Goal: Transaction & Acquisition: Purchase product/service

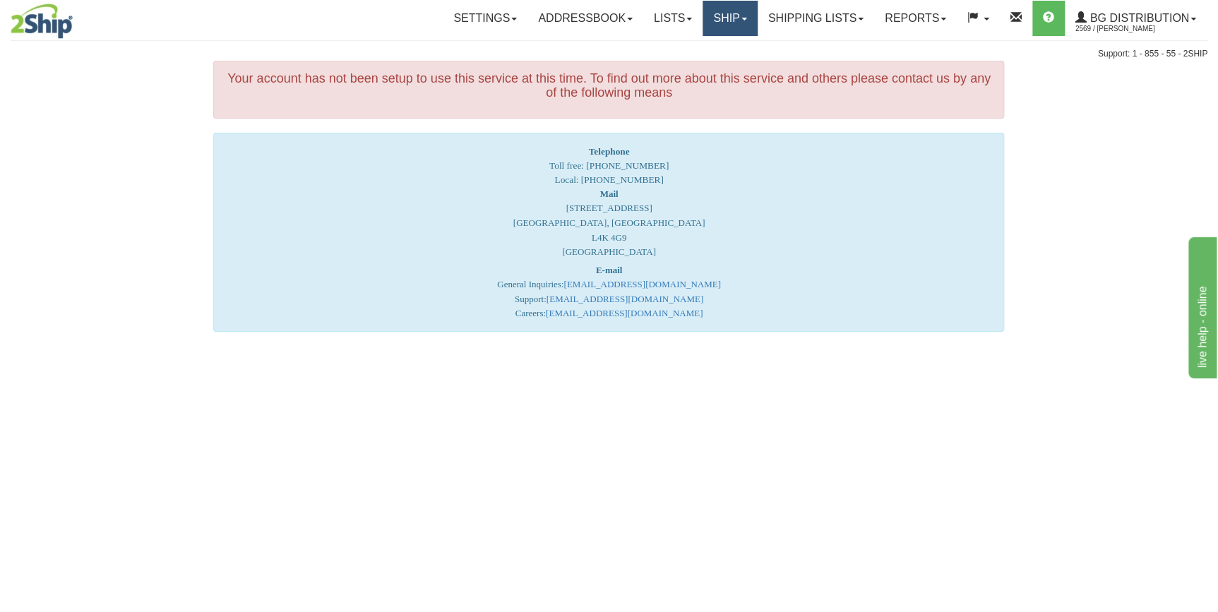
click at [747, 18] on link "Ship" at bounding box center [730, 18] width 54 height 35
click at [704, 42] on link "Ship Screen" at bounding box center [701, 49] width 112 height 18
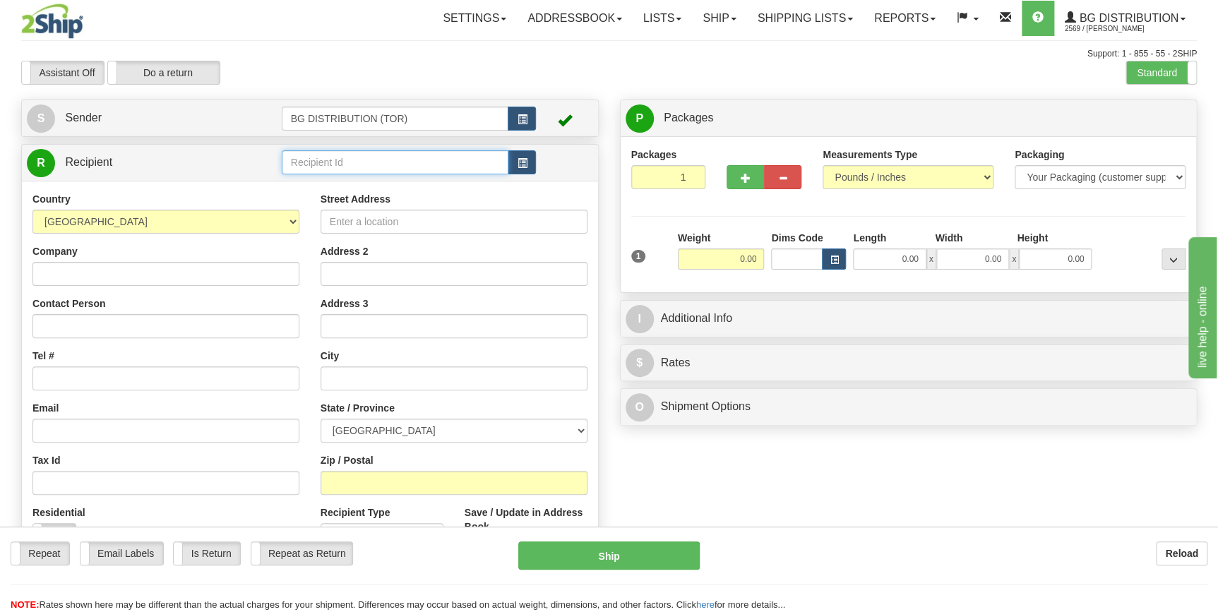
click at [438, 157] on input "text" at bounding box center [395, 162] width 227 height 24
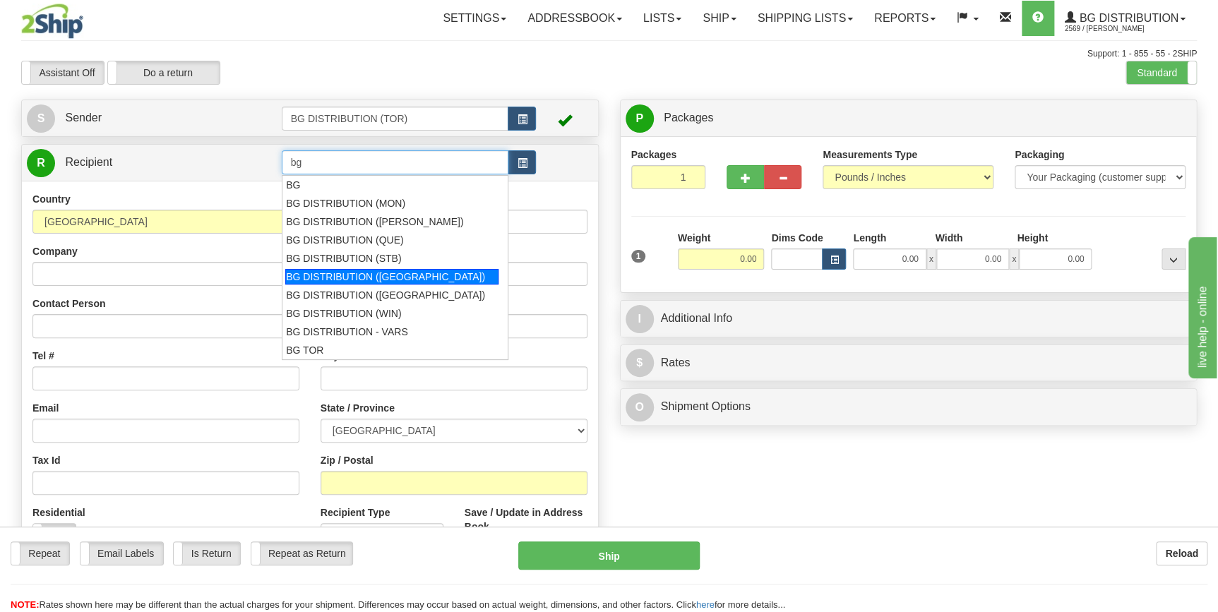
click at [422, 278] on div "BG DISTRIBUTION ([GEOGRAPHIC_DATA])" at bounding box center [391, 277] width 213 height 16
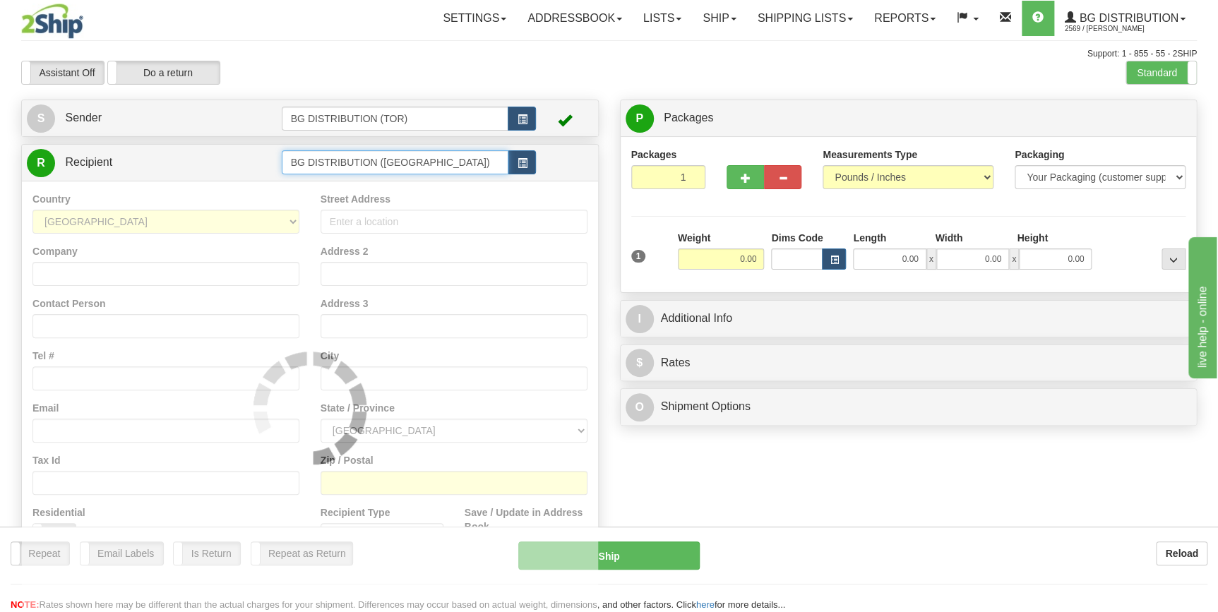
type input "BG DISTRIBUTION ([GEOGRAPHIC_DATA])"
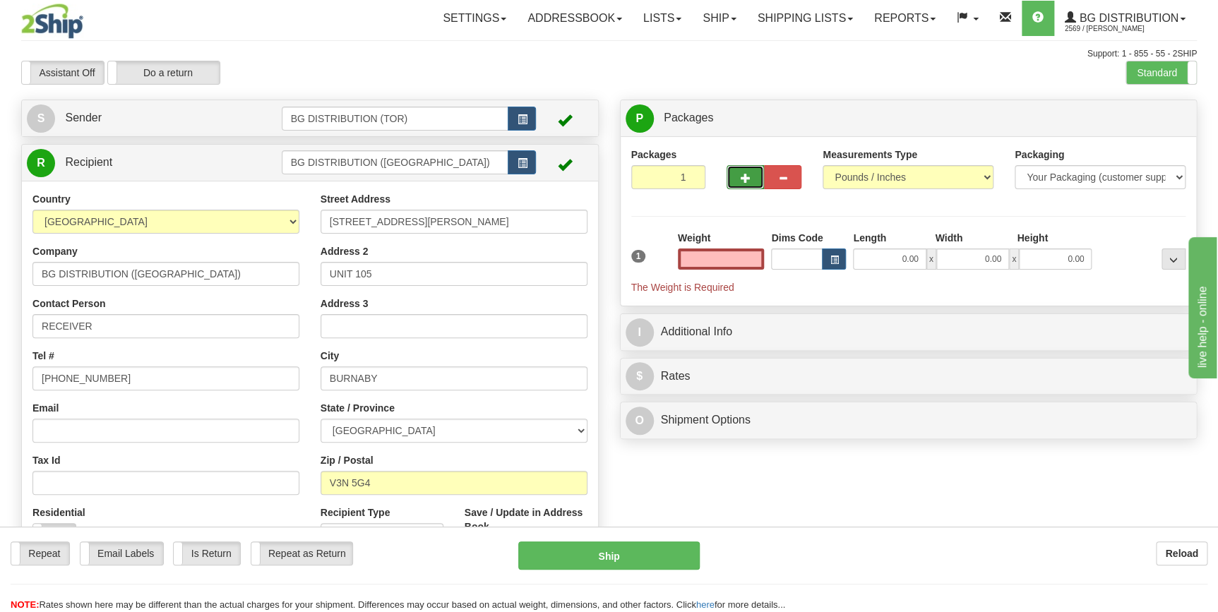
type input "0.00"
click at [752, 177] on button "button" at bounding box center [745, 177] width 37 height 24
click at [750, 177] on button "button" at bounding box center [745, 177] width 37 height 24
click at [749, 177] on span "button" at bounding box center [746, 178] width 10 height 9
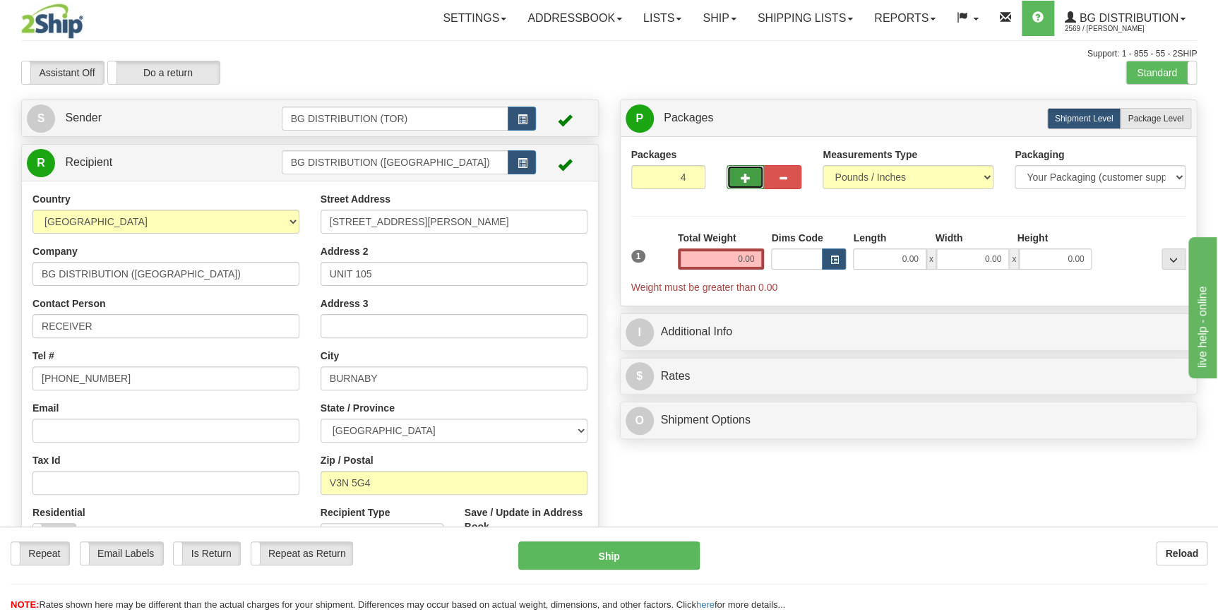
type input "5"
click at [1164, 113] on label "Package Level Pack.." at bounding box center [1155, 118] width 71 height 21
radio input "true"
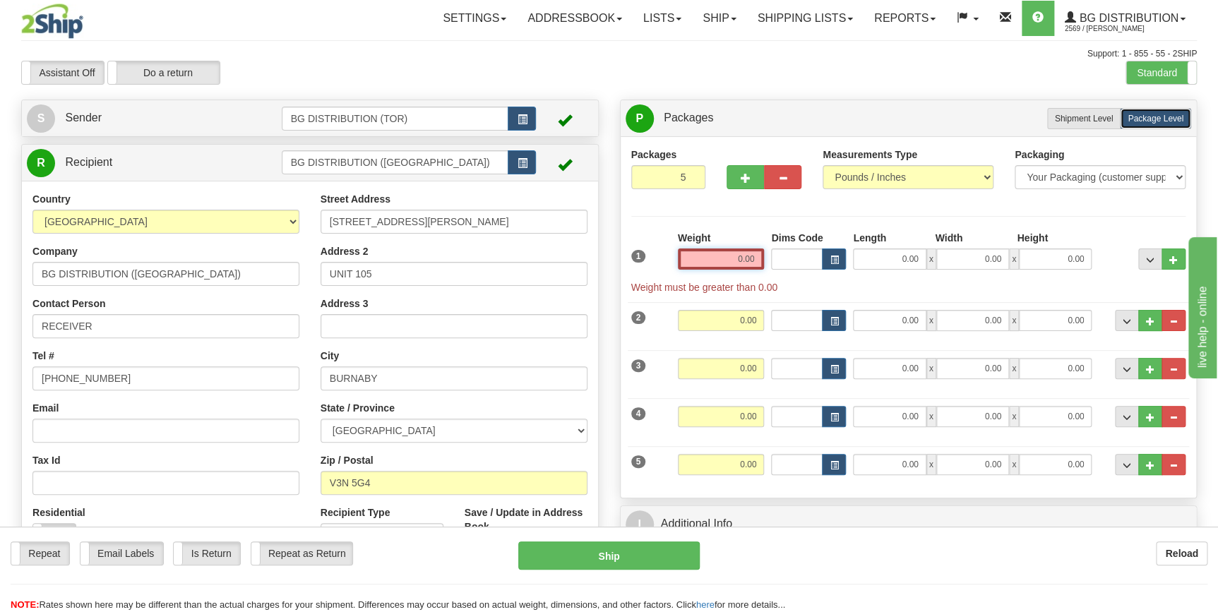
click at [720, 262] on input "0.00" at bounding box center [721, 259] width 87 height 21
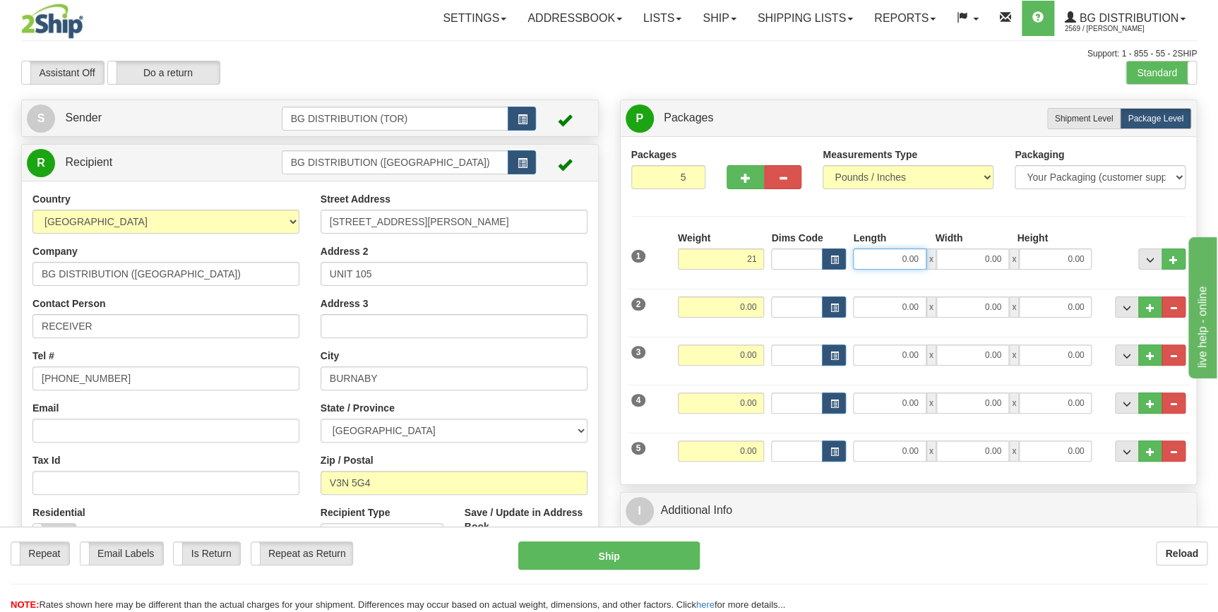
click at [878, 257] on input "0.00" at bounding box center [889, 259] width 73 height 21
type input "21.00"
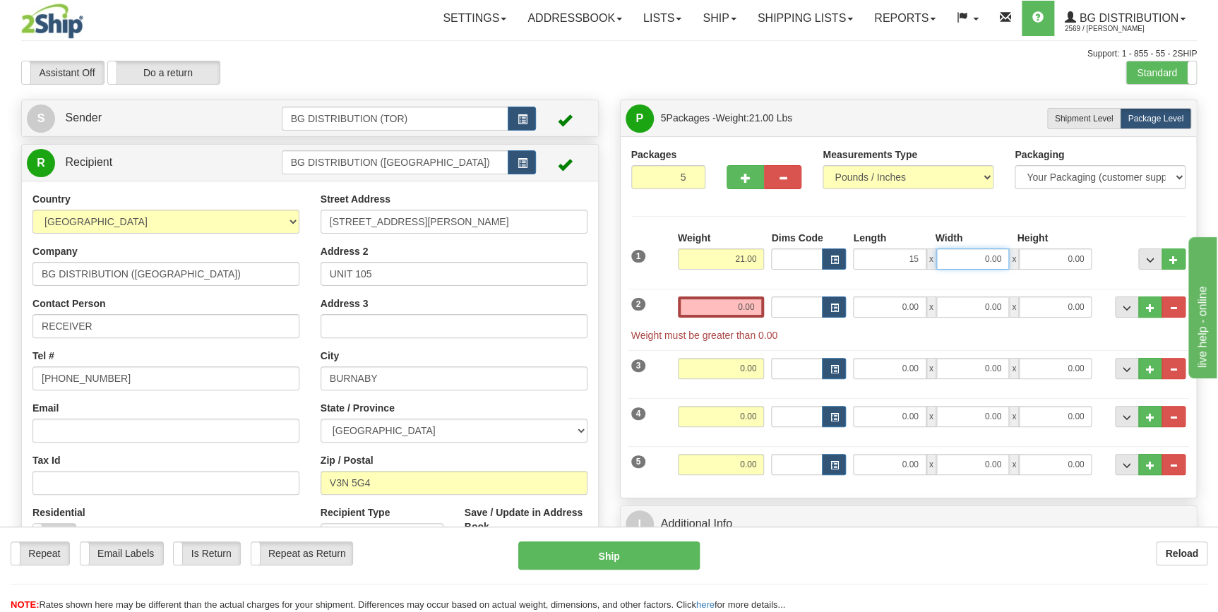
type input "15.00"
click at [971, 262] on input "0.00" at bounding box center [972, 259] width 73 height 21
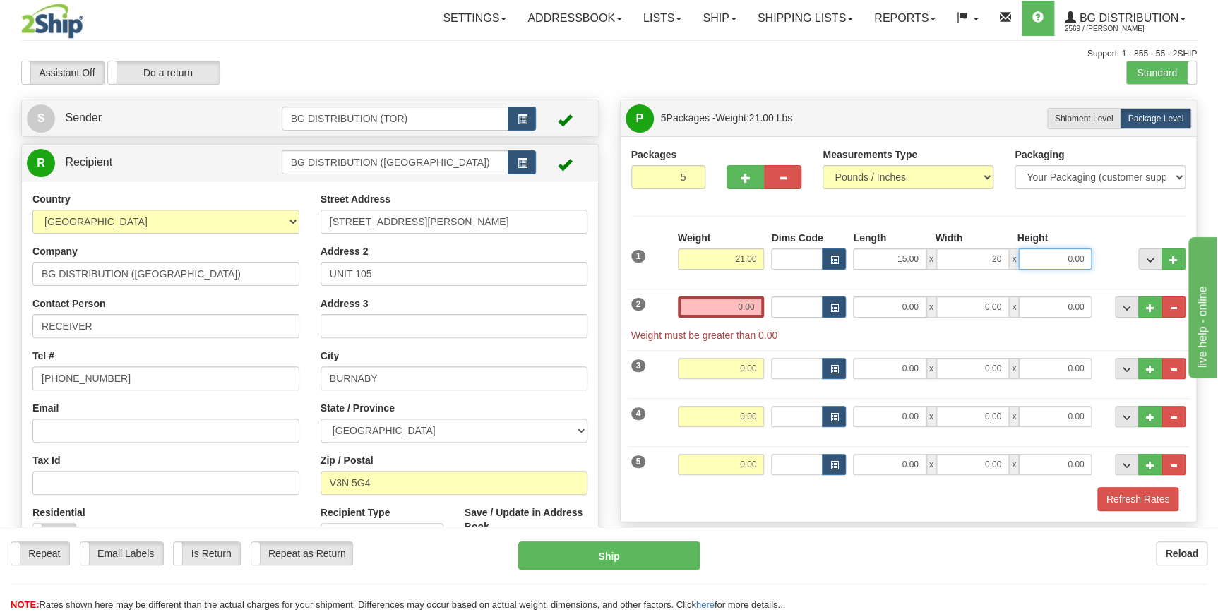
click at [1039, 261] on input "0.00" at bounding box center [1055, 259] width 73 height 21
type input "20.00"
type input "8.00"
click at [724, 304] on input "0.00" at bounding box center [721, 307] width 87 height 21
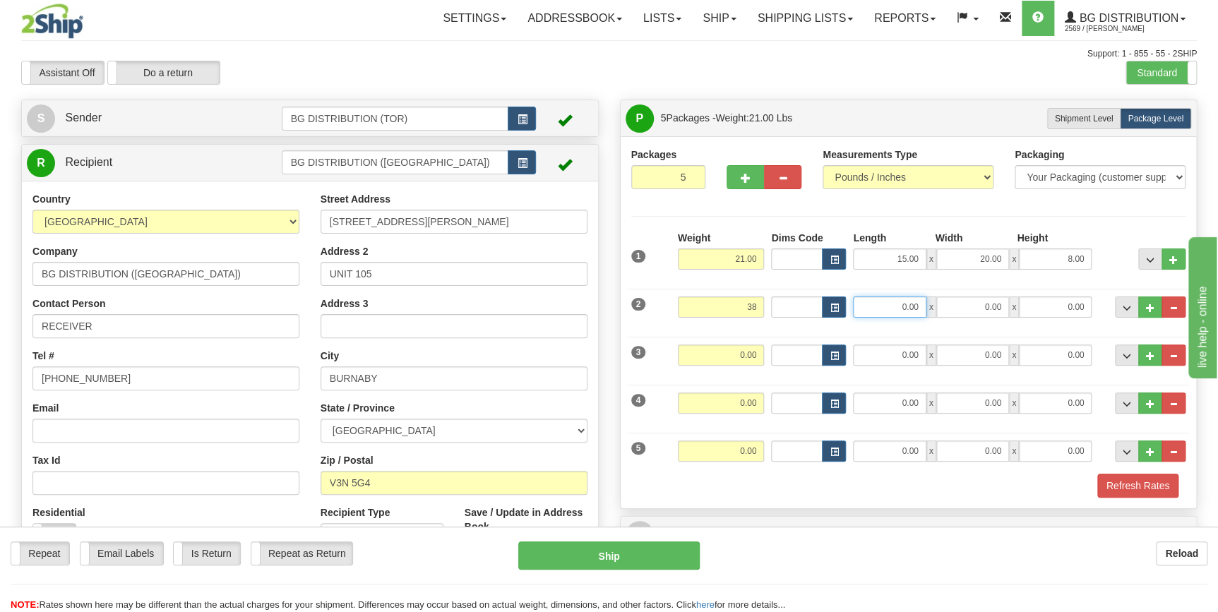
click at [883, 306] on input "0.00" at bounding box center [889, 307] width 73 height 21
type input "38.00"
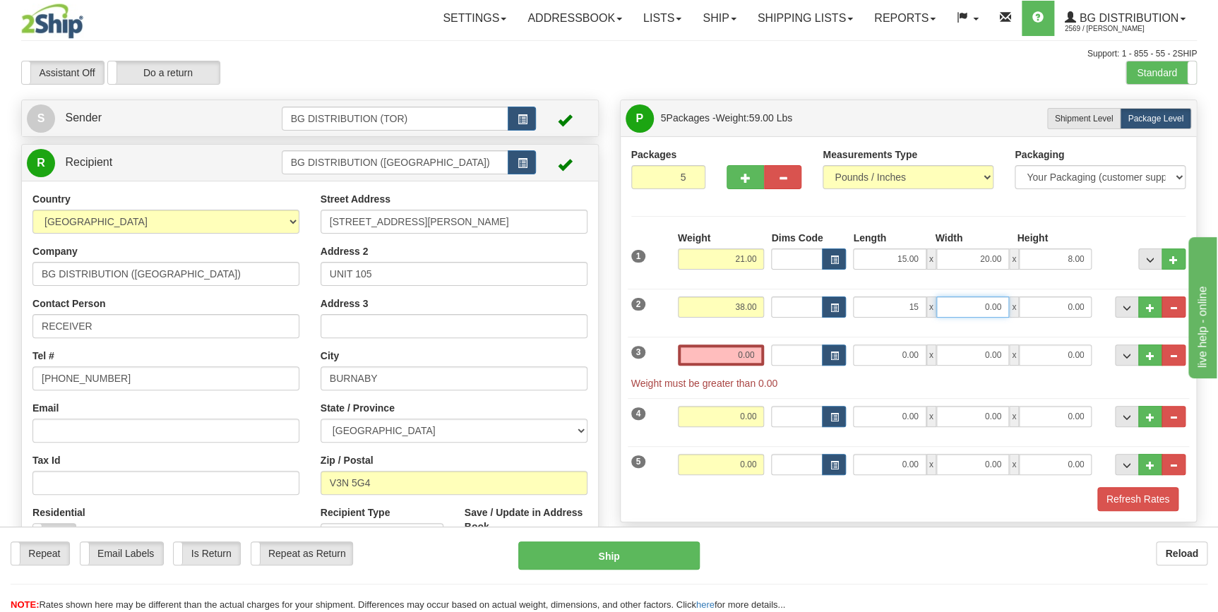
type input "15.00"
click at [970, 309] on input "0.00" at bounding box center [972, 307] width 73 height 21
type input "20.00"
click at [1039, 312] on input "0.00" at bounding box center [1055, 307] width 73 height 21
click at [726, 356] on input "0.00" at bounding box center [721, 355] width 87 height 21
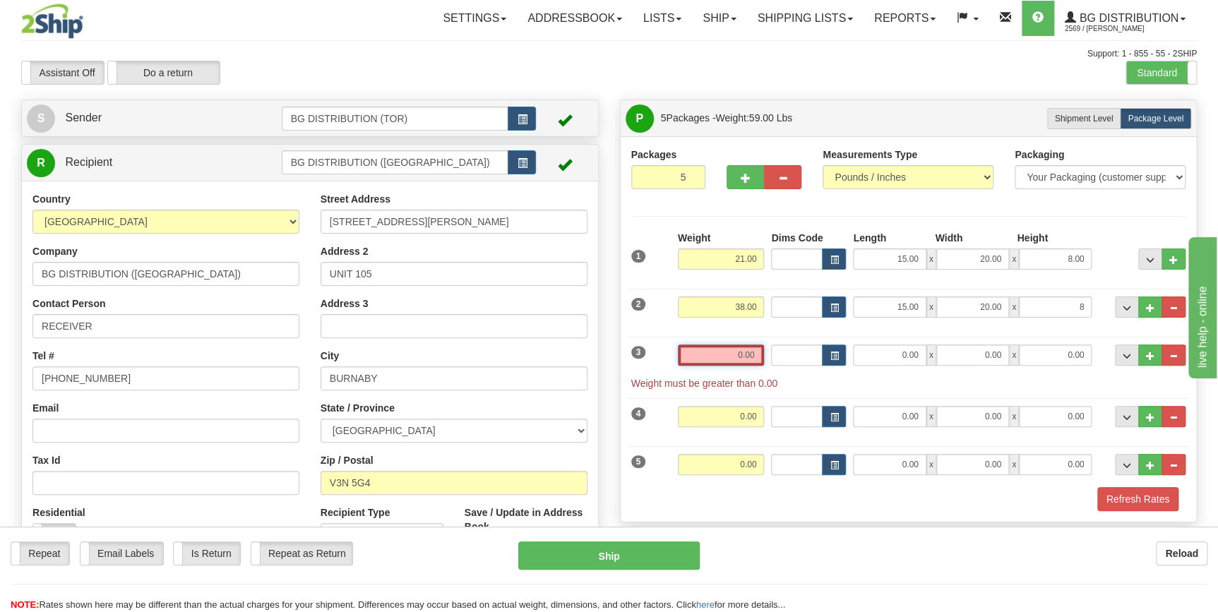
type input "8.00"
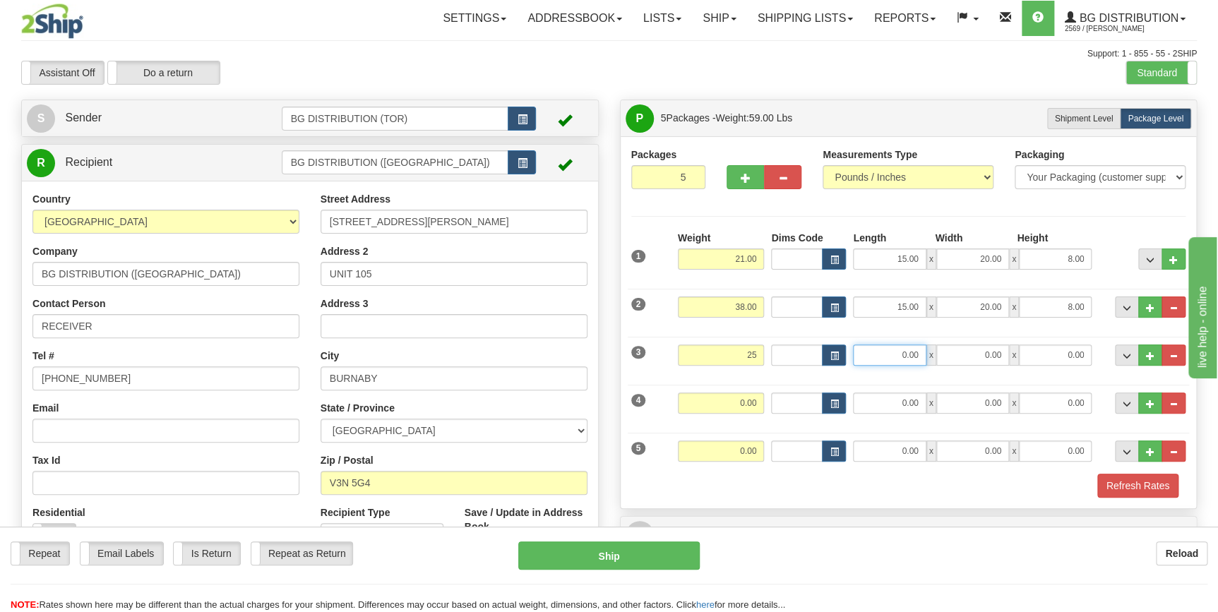
type input "25.00"
click at [893, 345] on input "0.00" at bounding box center [889, 355] width 73 height 21
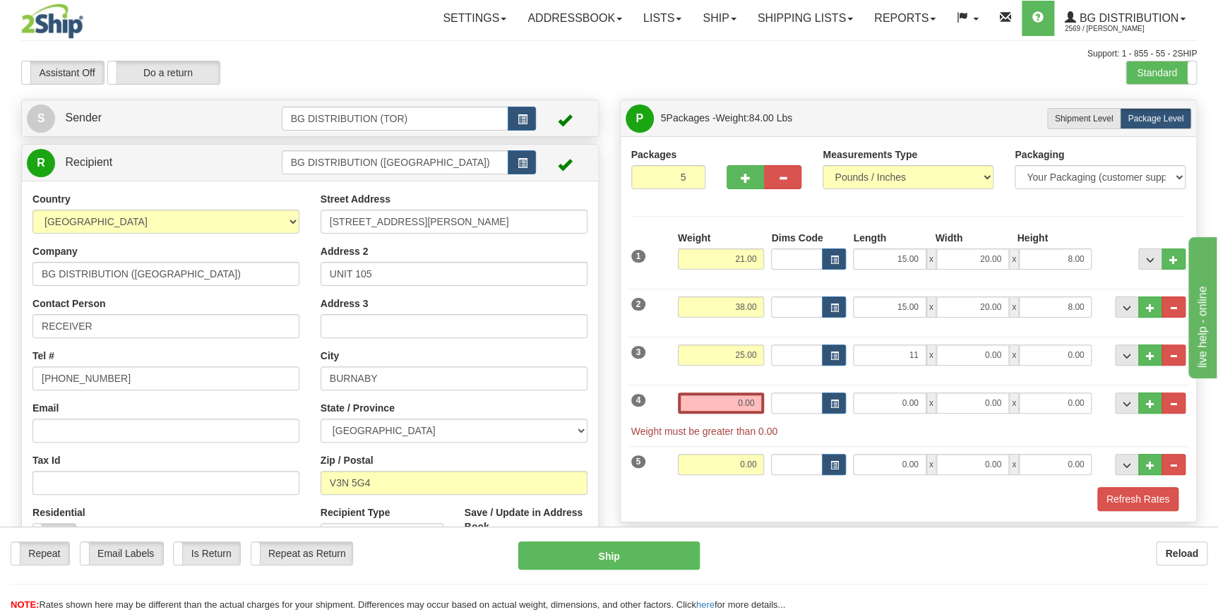
type input "11.00"
click at [967, 341] on div "3 Weight 25.00 Dims Code Length Width Height" at bounding box center [909, 353] width 562 height 47
click at [968, 347] on input "0.00" at bounding box center [972, 355] width 73 height 21
type input "40.00"
click at [1038, 364] on input "0.00" at bounding box center [1055, 355] width 73 height 21
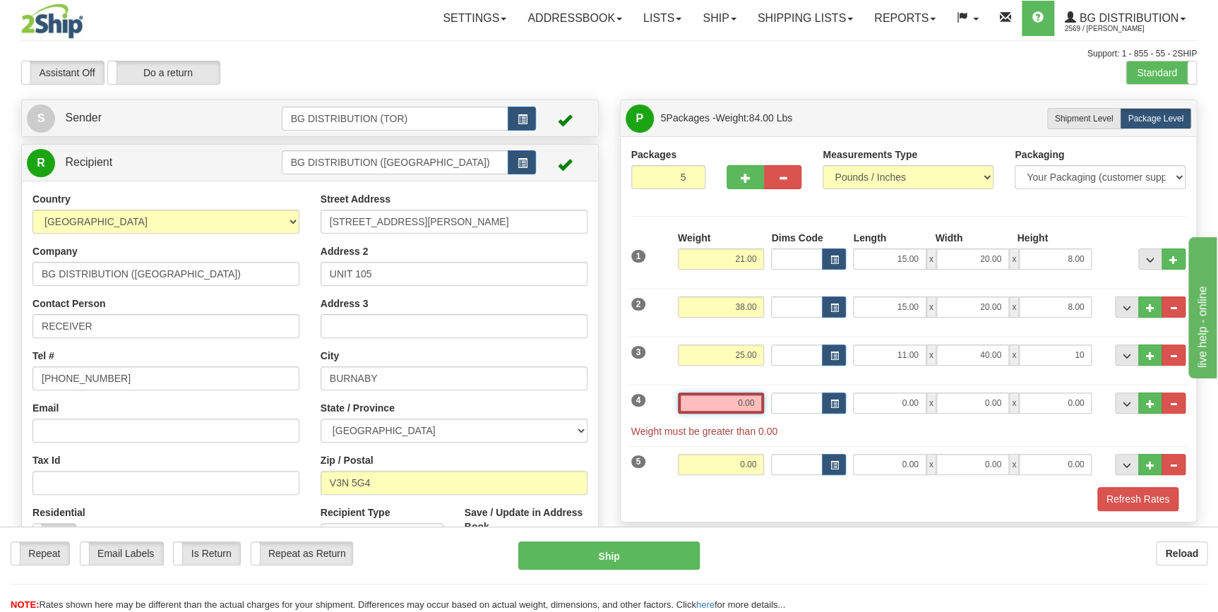
type input "10.00"
click at [723, 406] on input "0.00" at bounding box center [721, 403] width 87 height 21
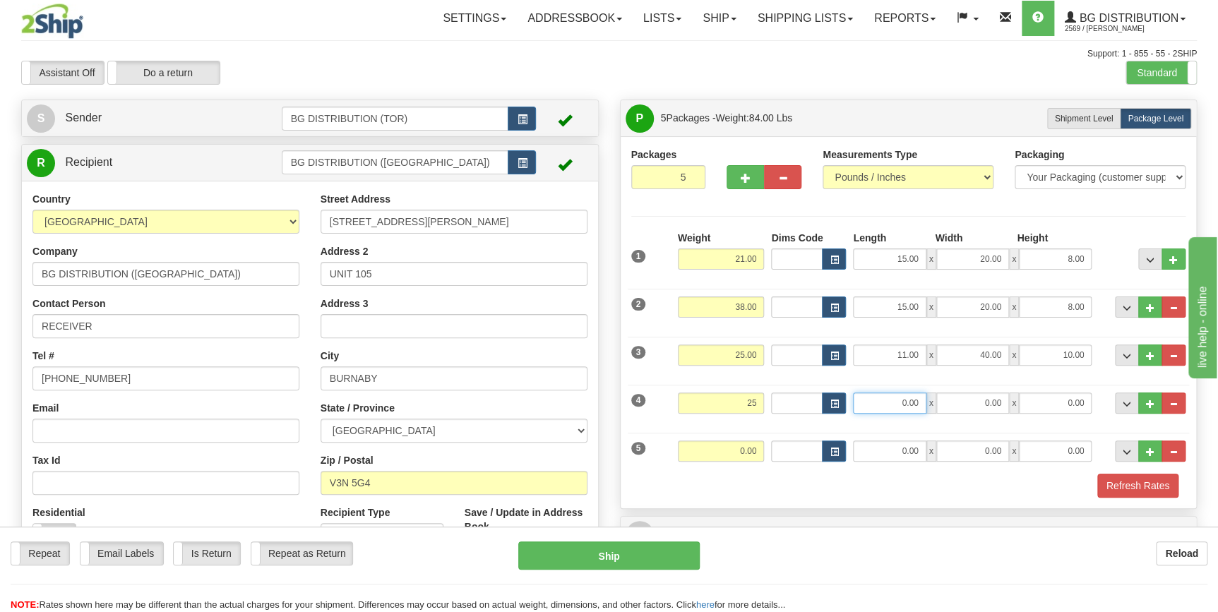
click at [897, 397] on input "0.00" at bounding box center [889, 403] width 73 height 21
type input "25.00"
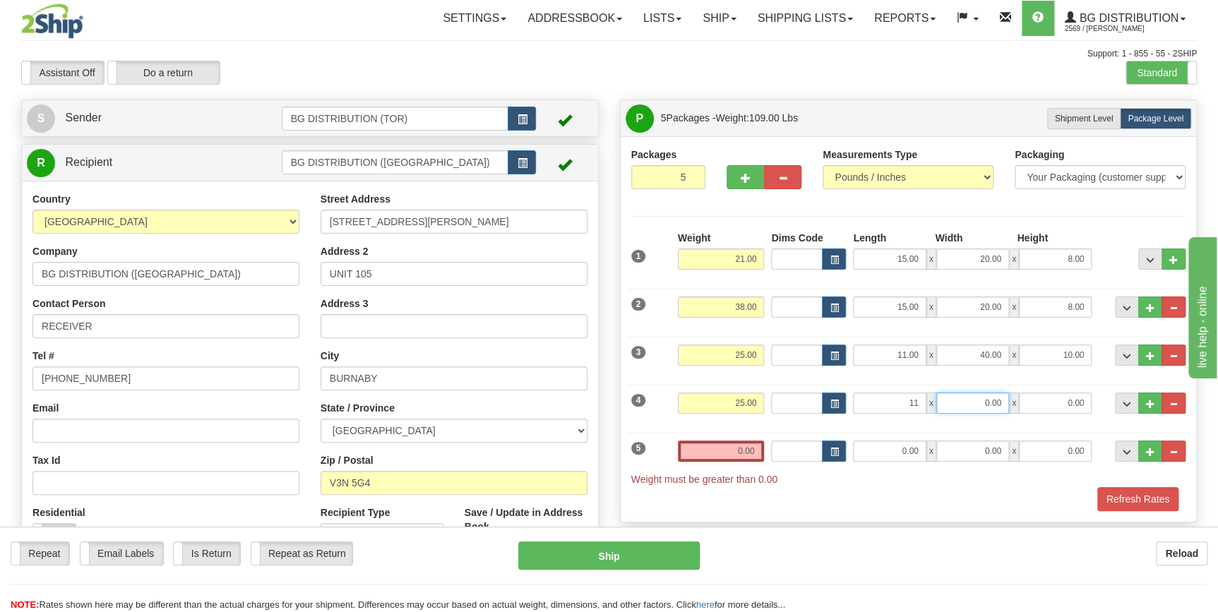
type input "11.00"
click at [980, 402] on input "0.00" at bounding box center [972, 403] width 73 height 21
click at [1054, 402] on input "0.00" at bounding box center [1055, 403] width 73 height 21
type input "40.00"
type input "10.00"
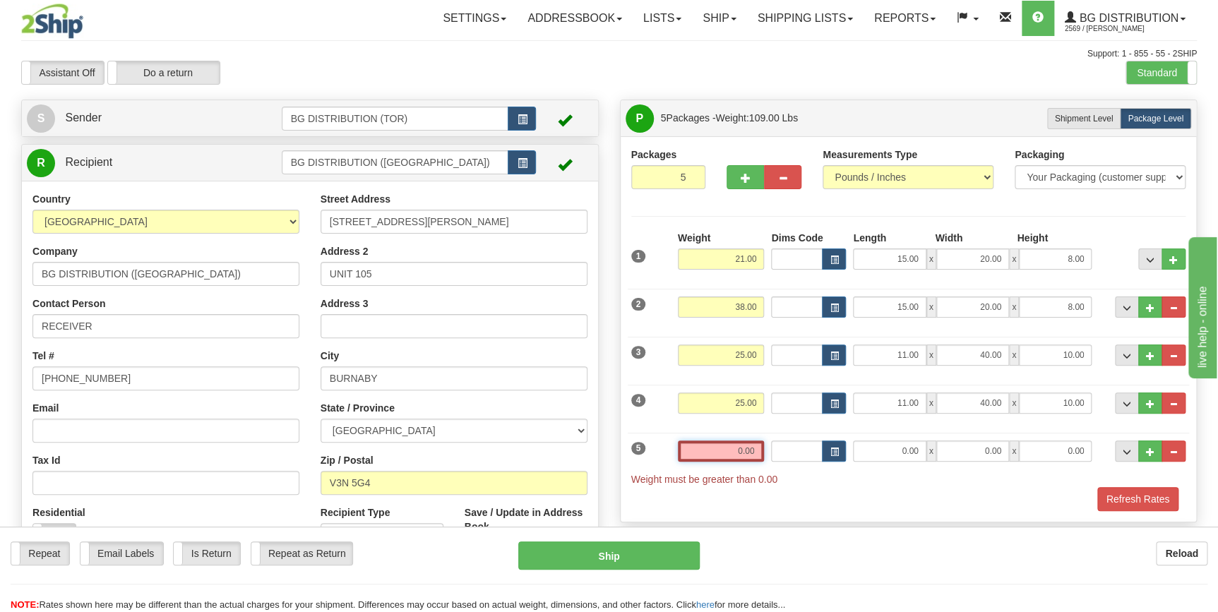
click at [732, 453] on input "0.00" at bounding box center [721, 451] width 87 height 21
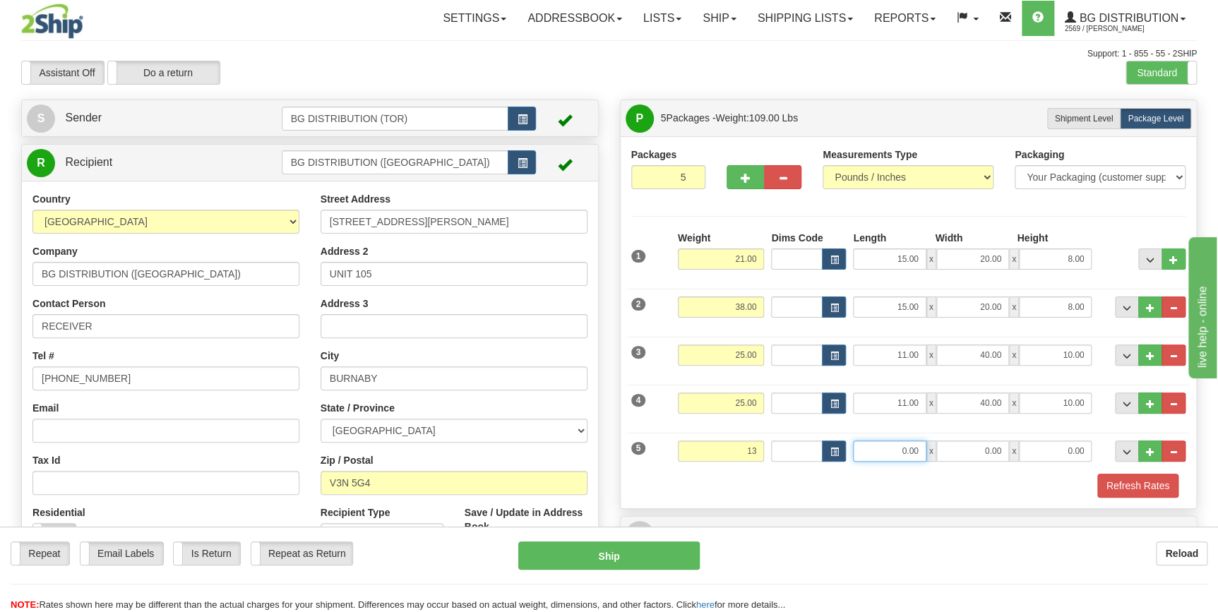
click at [900, 450] on input "0.00" at bounding box center [889, 451] width 73 height 21
type input "13.00"
type input "11.00"
click at [964, 451] on input "0.00" at bounding box center [972, 451] width 73 height 21
type input "40.00"
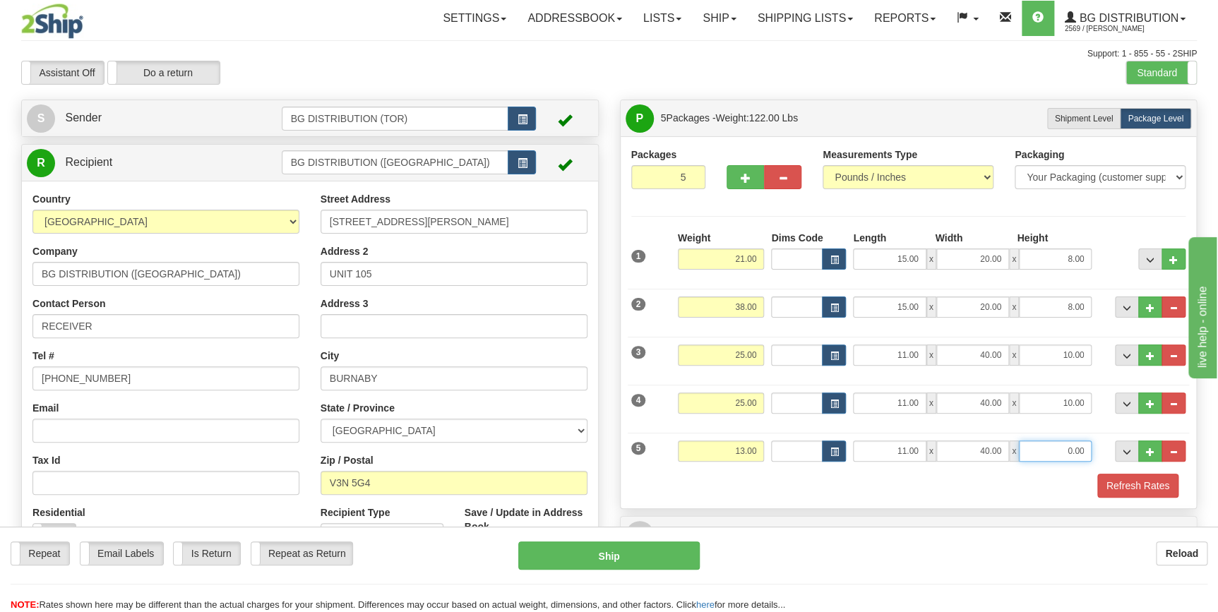
click at [1045, 452] on input "0.00" at bounding box center [1055, 451] width 73 height 21
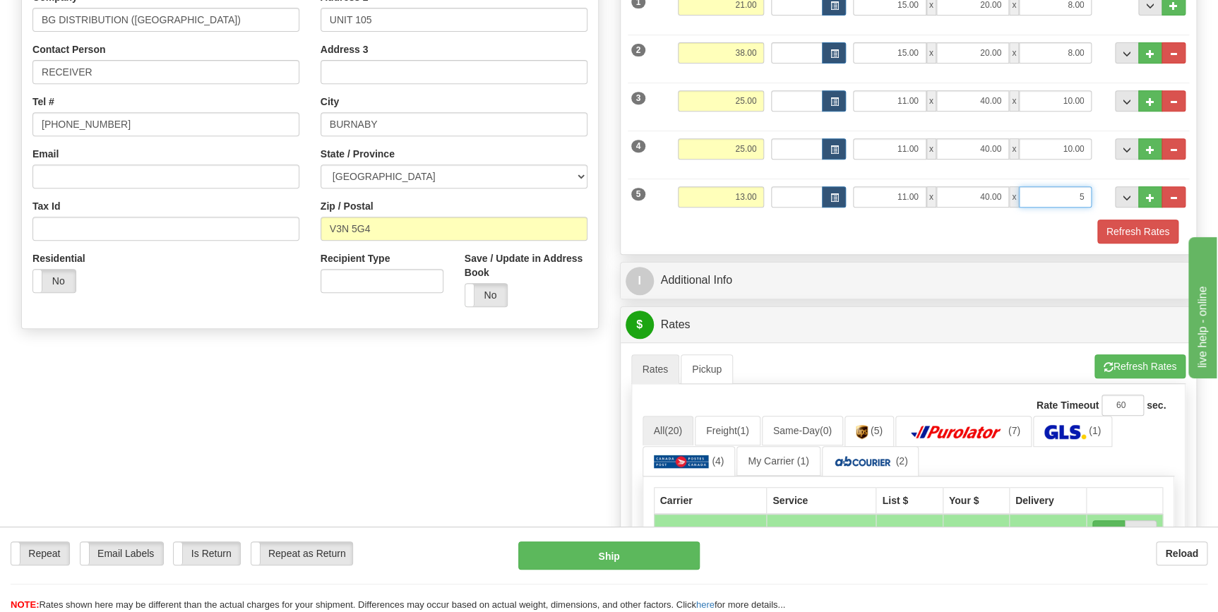
scroll to position [256, 0]
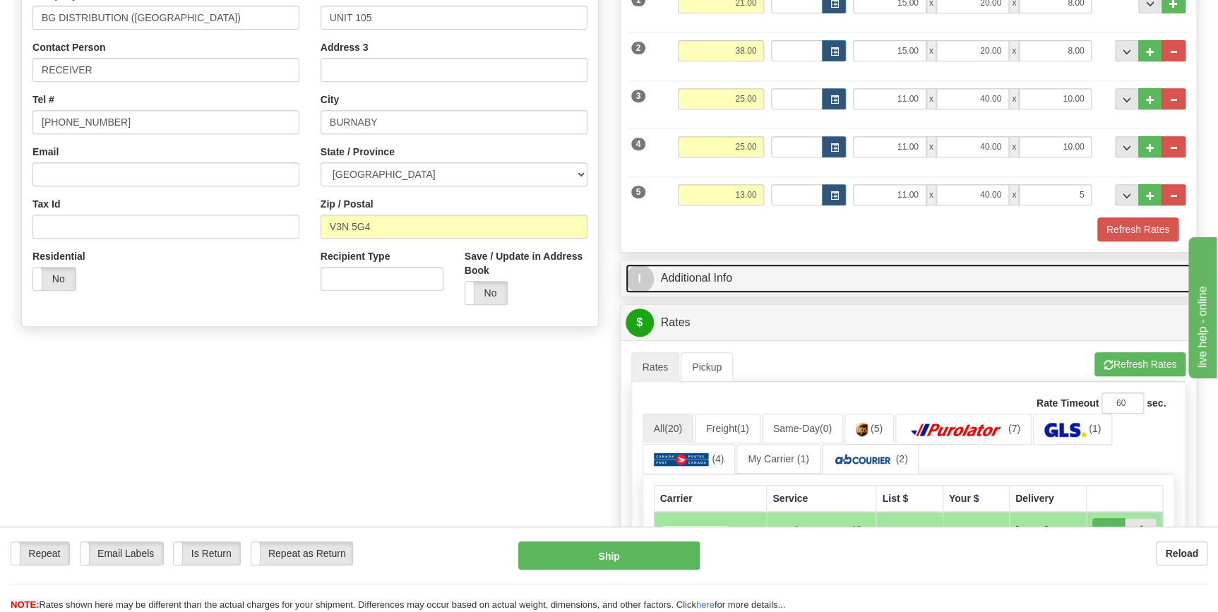
type input "5.00"
click at [698, 268] on link "I Additional Info" at bounding box center [909, 278] width 566 height 29
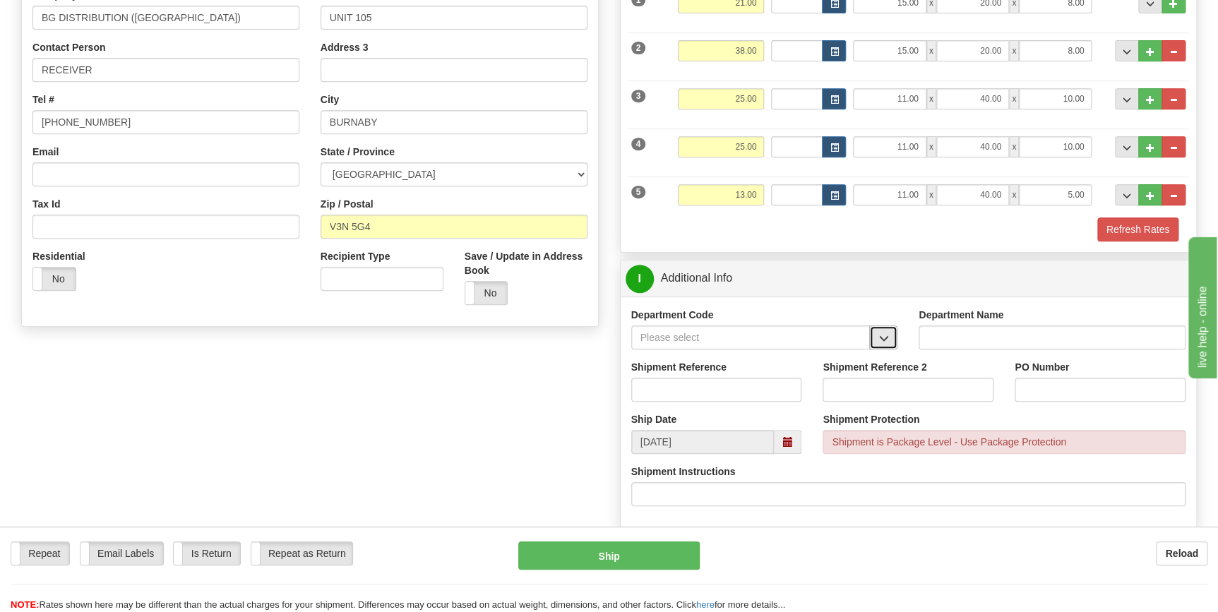
click at [882, 339] on span "button" at bounding box center [883, 338] width 10 height 9
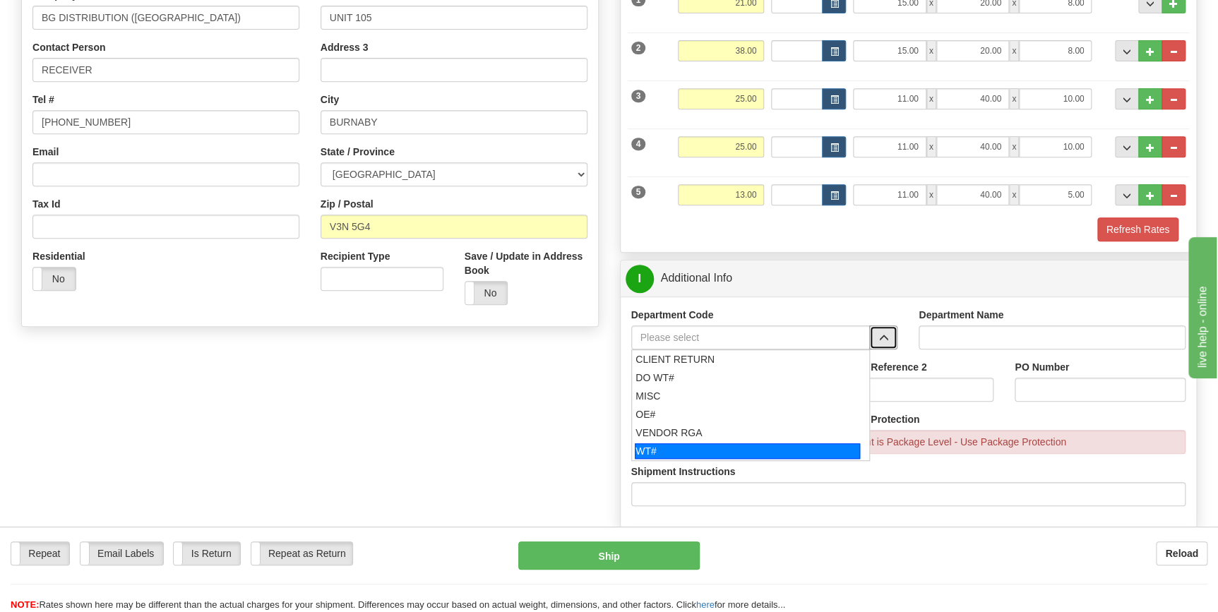
click at [694, 443] on div "WT#" at bounding box center [747, 451] width 225 height 16
type input "WT#"
type input "WAREHOUSE TRANSFERS"
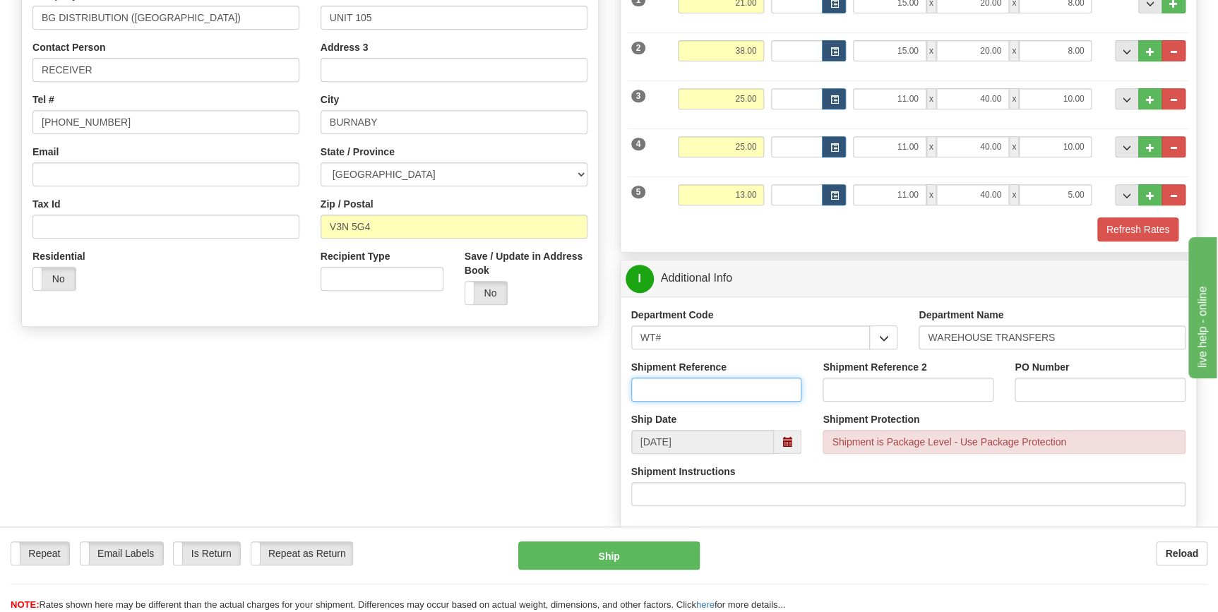
click at [700, 387] on input "Shipment Reference" at bounding box center [716, 390] width 171 height 24
type input "166609-00"
click at [1056, 395] on input "PO Number" at bounding box center [1100, 390] width 171 height 24
type input "v"
type input "[GEOGRAPHIC_DATA]"
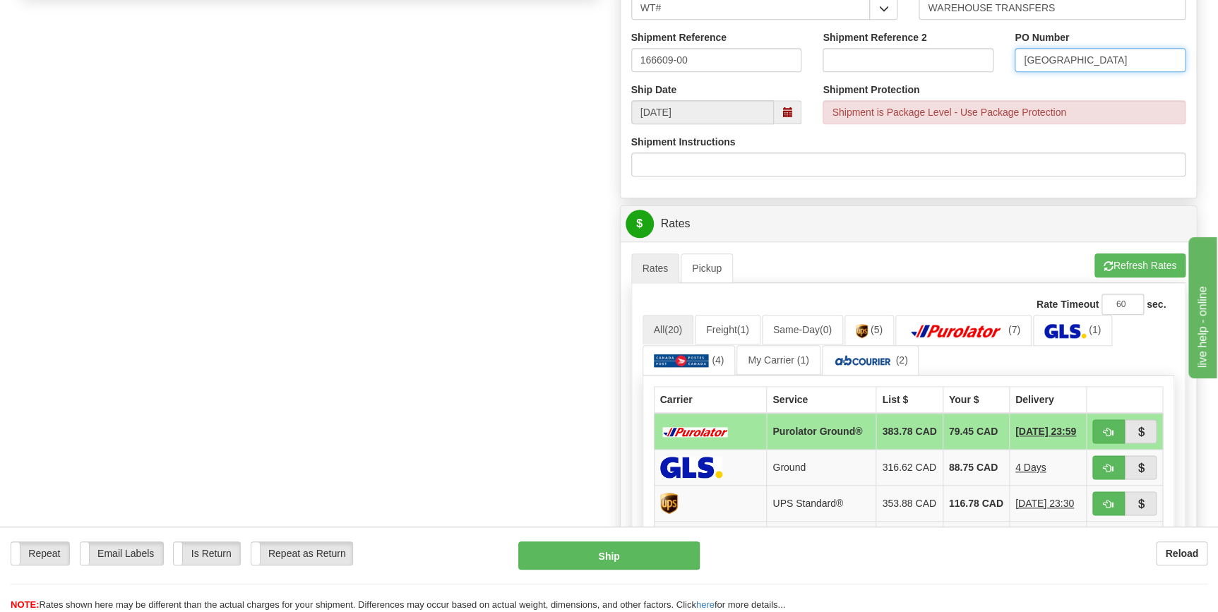
scroll to position [770, 0]
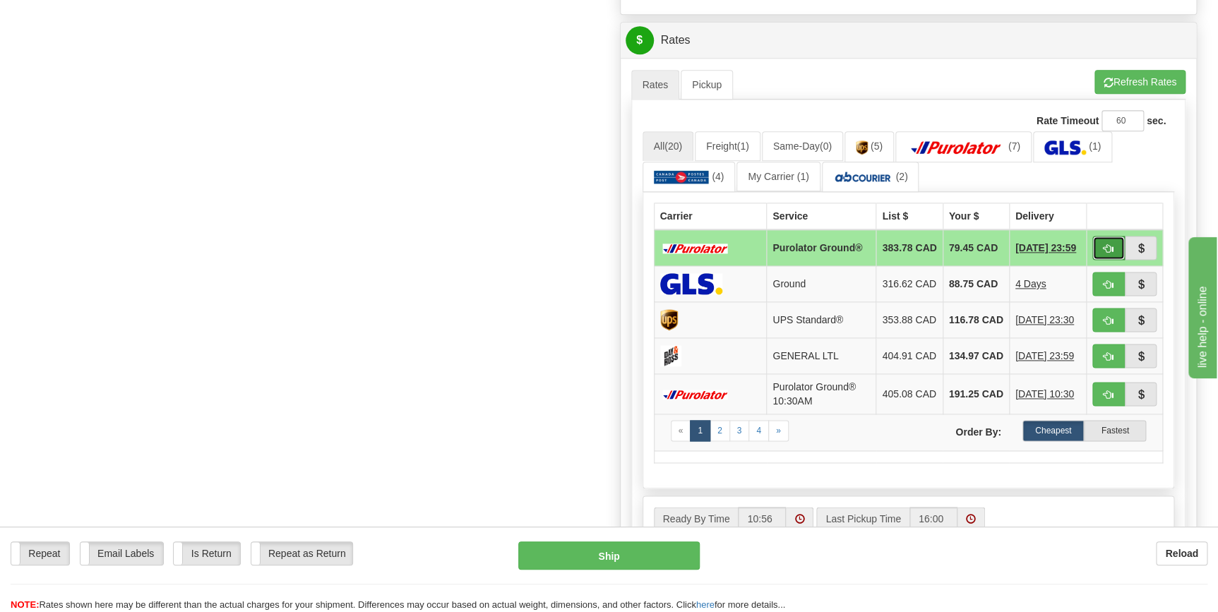
click at [1104, 249] on span "button" at bounding box center [1109, 248] width 10 height 9
type input "260"
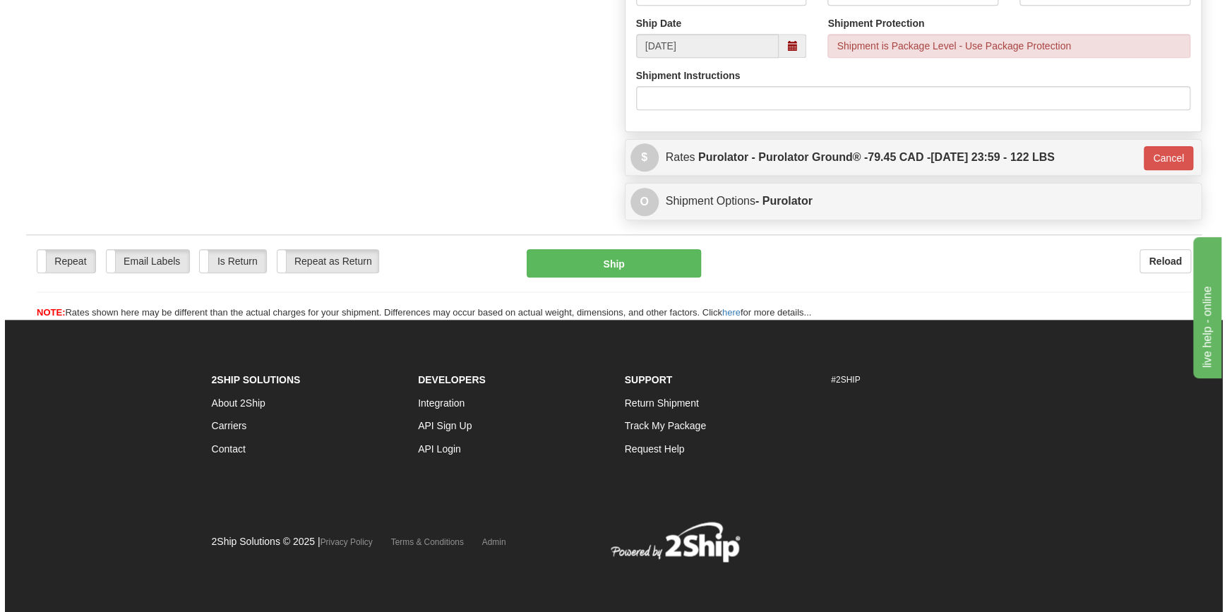
scroll to position [652, 0]
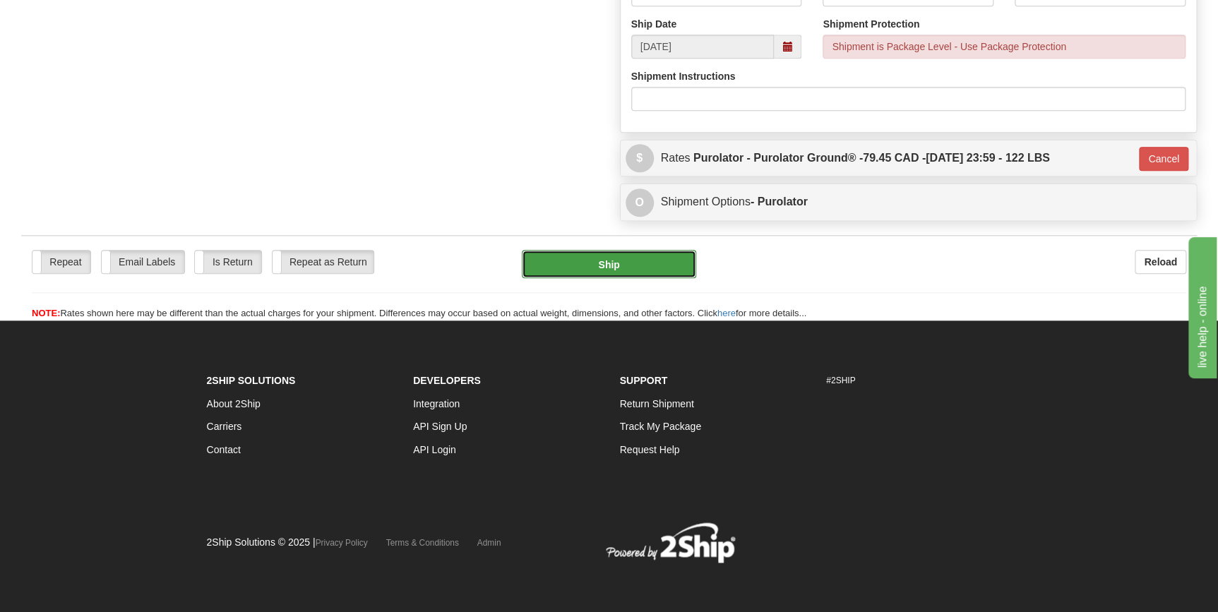
click at [634, 264] on button "Ship" at bounding box center [609, 264] width 174 height 28
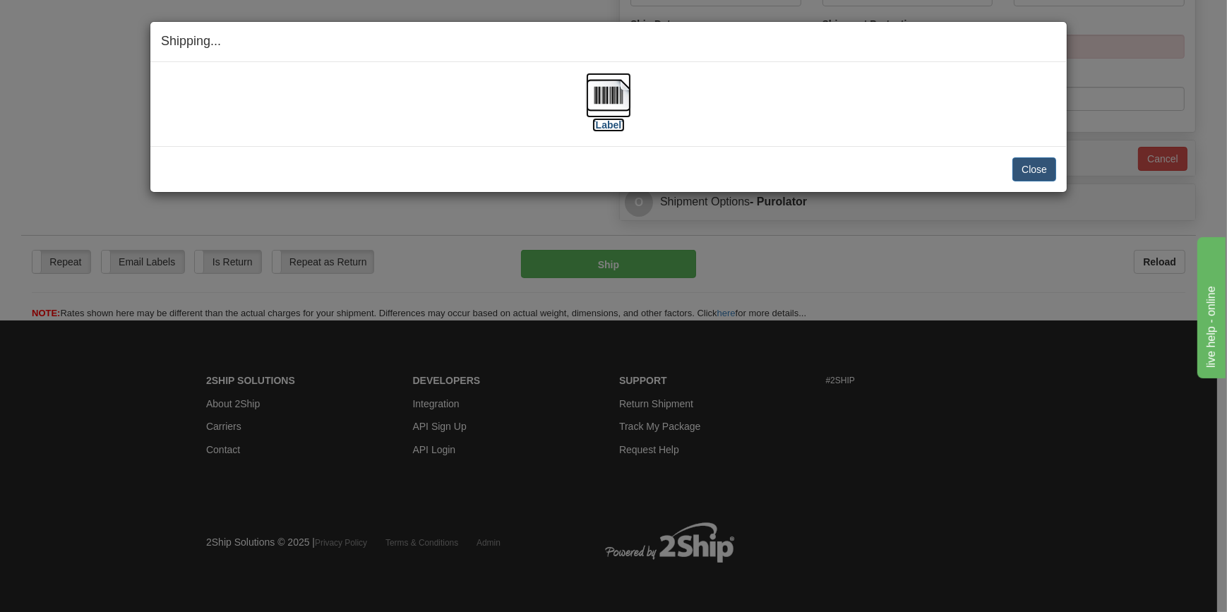
click at [621, 101] on img at bounding box center [608, 95] width 45 height 45
